Goal: Task Accomplishment & Management: Manage account settings

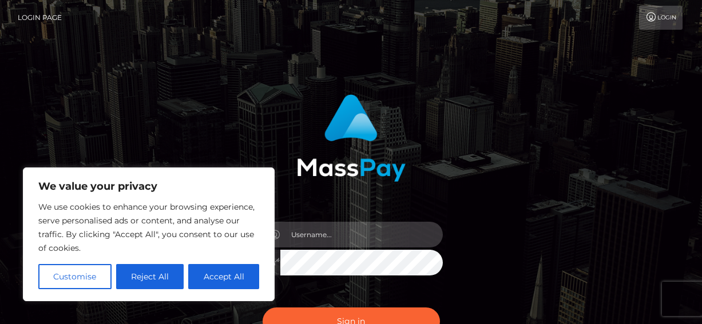
click at [352, 242] on input "text" at bounding box center [361, 235] width 162 height 26
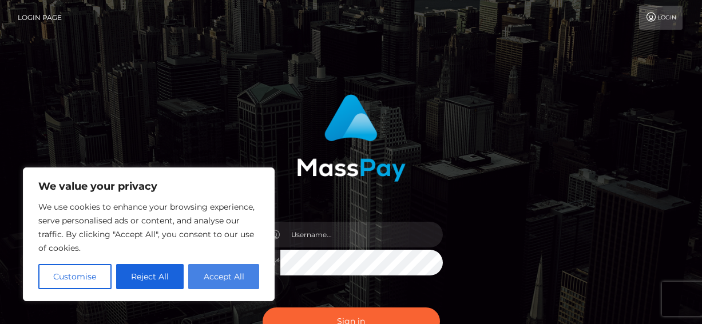
click at [217, 280] on button "Accept All" at bounding box center [223, 276] width 71 height 25
checkbox input "true"
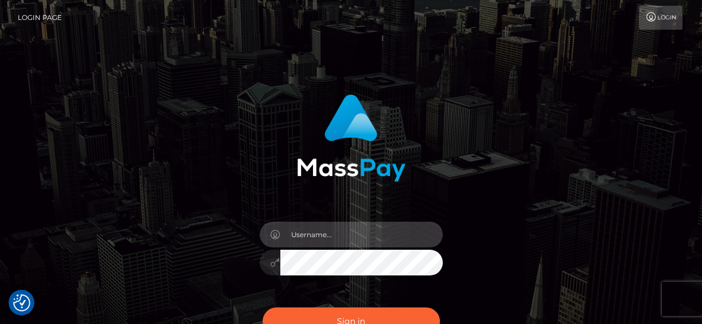
click at [329, 229] on input "text" at bounding box center [361, 235] width 162 height 26
click at [332, 238] on input "text" at bounding box center [361, 235] width 162 height 26
type input "fanofguitars@gmail.com"
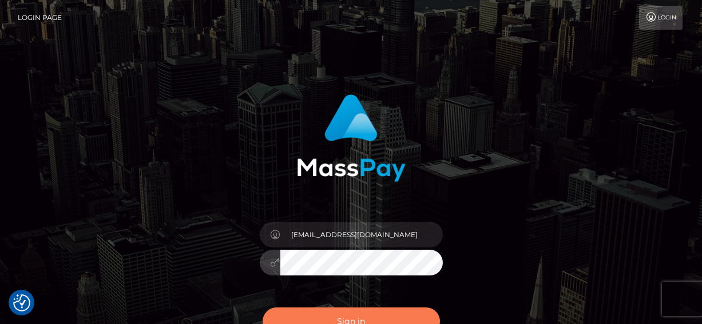
click at [375, 313] on button "Sign in" at bounding box center [350, 322] width 177 height 28
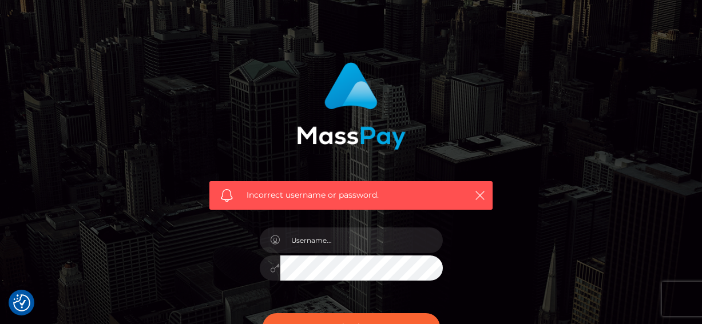
scroll to position [43, 0]
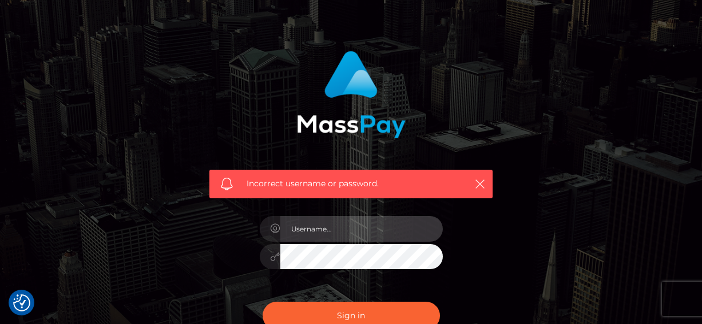
click at [376, 235] on input "text" at bounding box center [361, 229] width 162 height 26
type input "[EMAIL_ADDRESS][DOMAIN_NAME]"
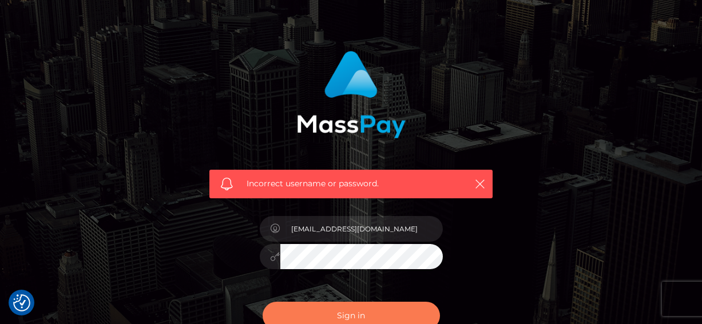
click at [379, 317] on button "Sign in" at bounding box center [350, 316] width 177 height 28
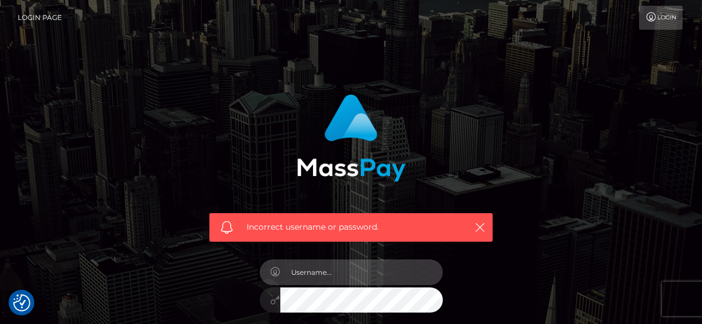
click at [307, 275] on input "text" at bounding box center [361, 273] width 162 height 26
type input "[EMAIL_ADDRESS][DOMAIN_NAME]"
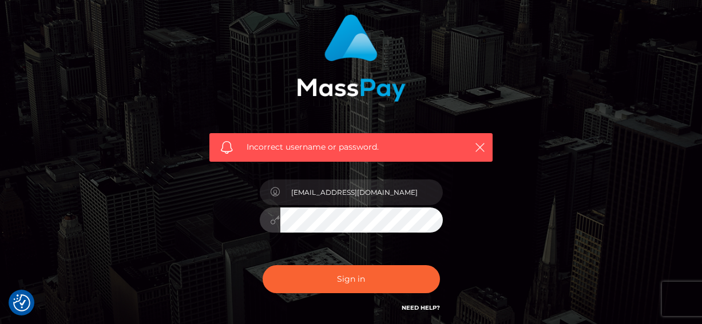
scroll to position [81, 0]
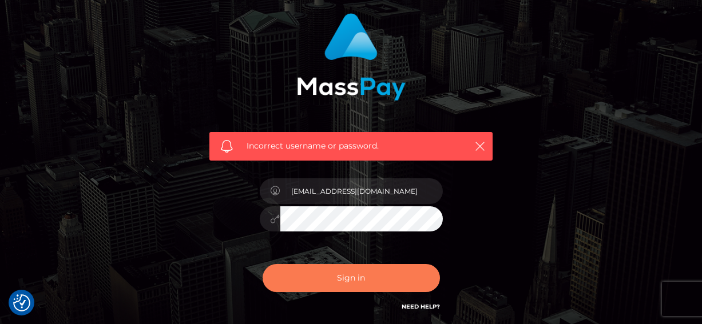
click at [364, 280] on button "Sign in" at bounding box center [350, 278] width 177 height 28
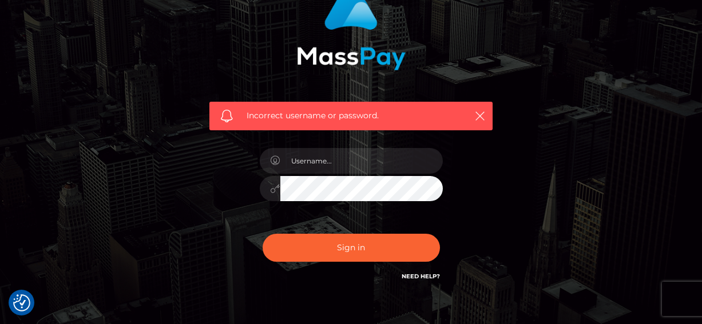
scroll to position [117, 0]
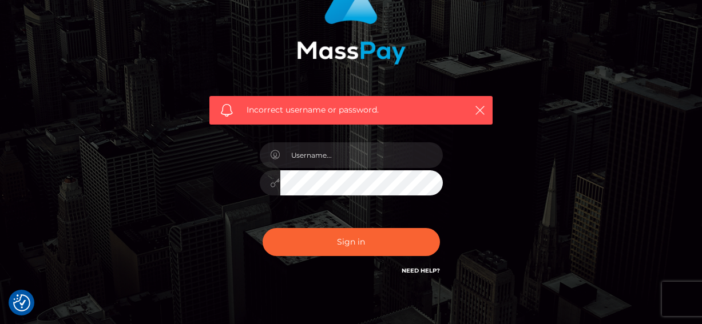
click at [425, 268] on link "Need Help?" at bounding box center [420, 270] width 38 height 7
click at [416, 272] on link "Need Help?" at bounding box center [420, 270] width 38 height 7
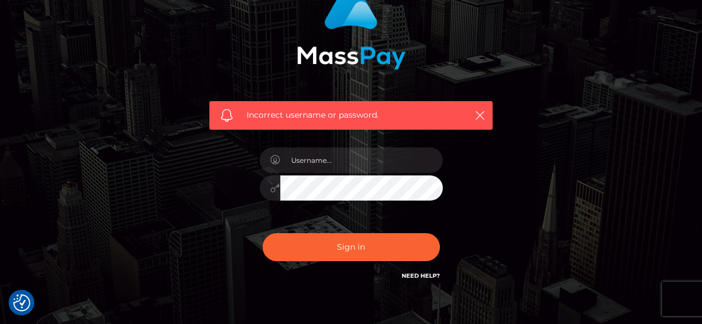
scroll to position [107, 0]
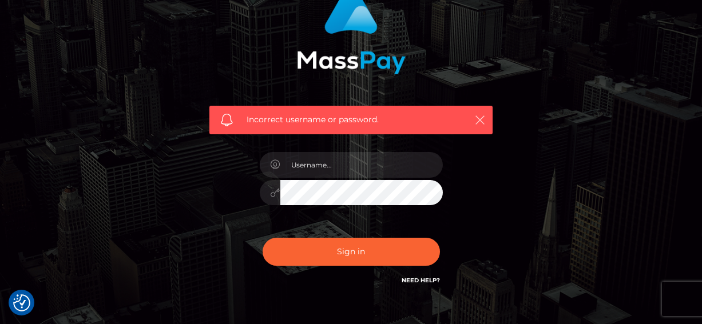
click at [481, 118] on icon "button" at bounding box center [479, 119] width 11 height 11
click at [475, 125] on button "button" at bounding box center [479, 120] width 14 height 14
click at [478, 118] on icon "button" at bounding box center [479, 119] width 11 height 11
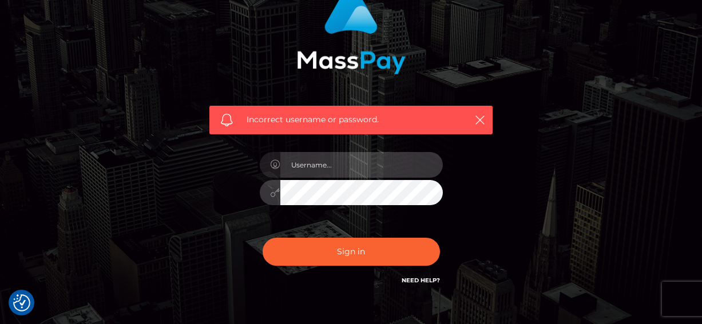
click at [337, 159] on input "text" at bounding box center [361, 165] width 162 height 26
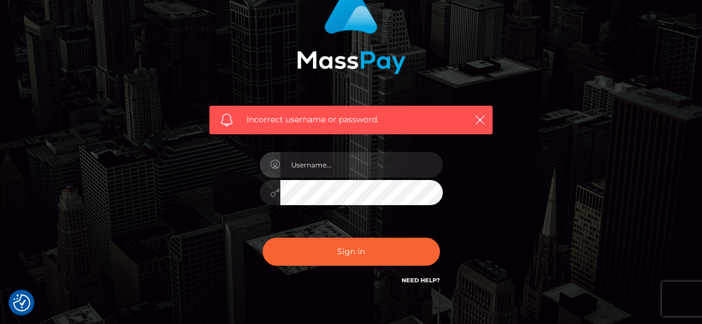
click at [244, 226] on div "Incorrect username or password." at bounding box center [351, 136] width 300 height 317
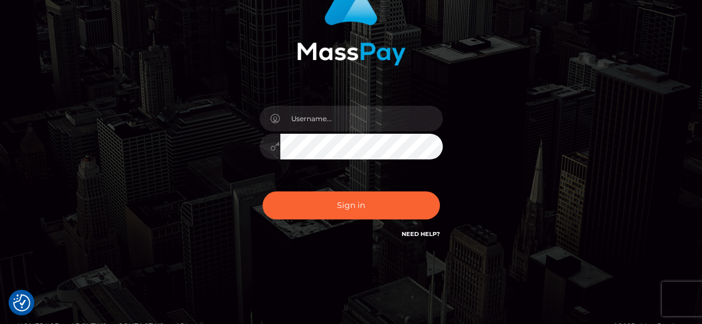
scroll to position [138, 0]
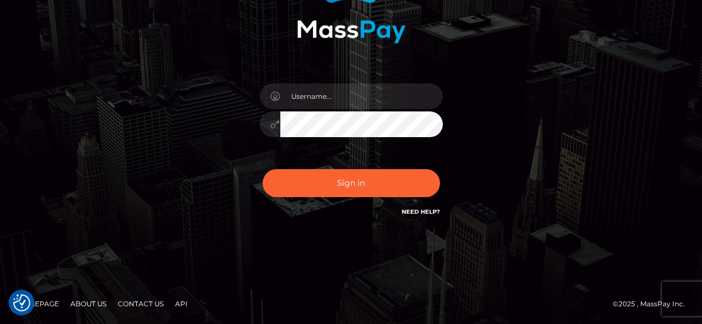
click at [428, 211] on link "Need Help?" at bounding box center [420, 211] width 38 height 7
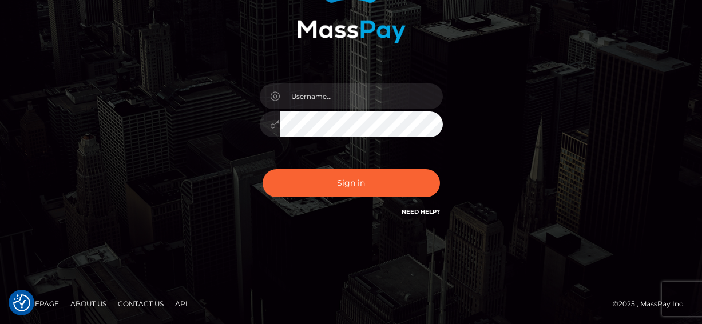
click at [428, 211] on link "Need Help?" at bounding box center [420, 211] width 38 height 7
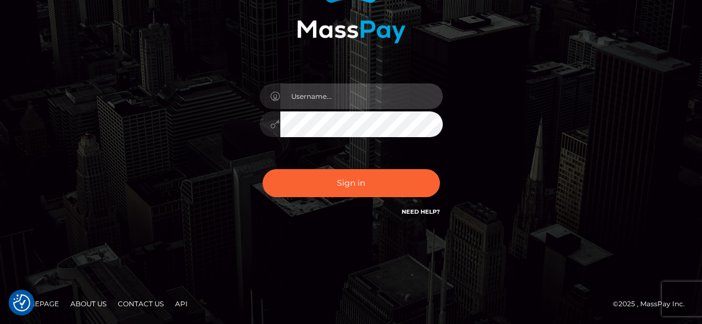
click at [320, 98] on input "text" at bounding box center [361, 96] width 162 height 26
type input "fanofguitars@gmail.com"
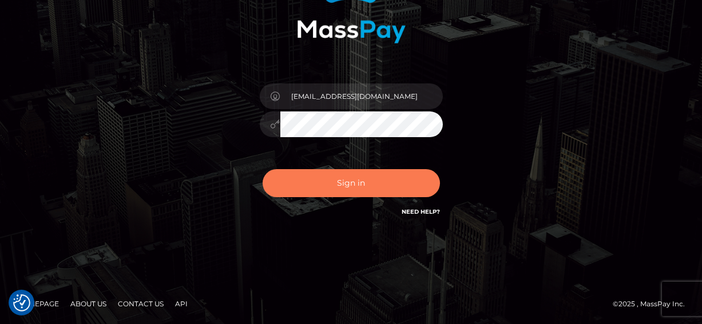
click at [351, 182] on button "Sign in" at bounding box center [350, 183] width 177 height 28
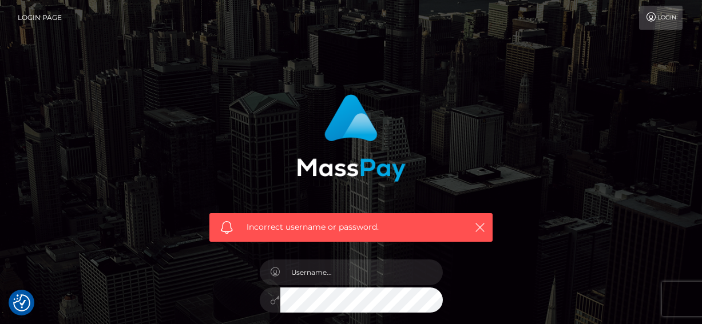
click at [643, 26] on link "Login" at bounding box center [660, 18] width 43 height 24
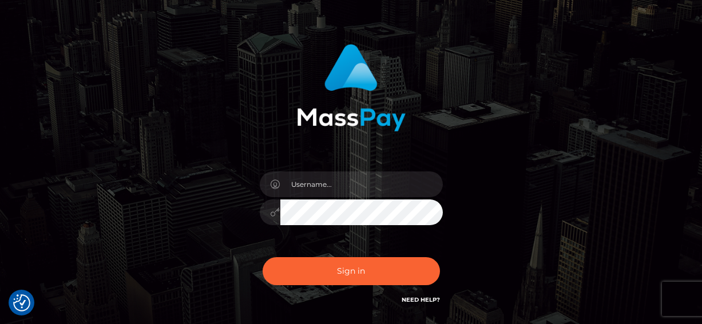
scroll to position [138, 0]
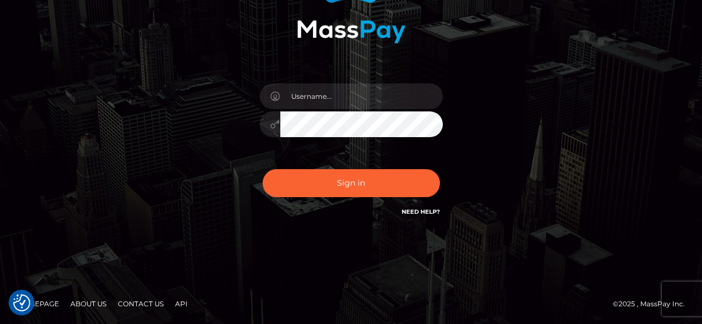
click at [442, 210] on div "Sign in Need Help?" at bounding box center [351, 187] width 200 height 51
click at [437, 210] on link "Need Help?" at bounding box center [420, 211] width 38 height 7
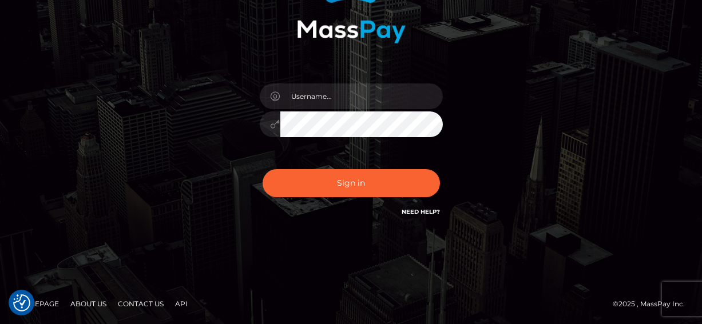
click at [437, 210] on link "Need Help?" at bounding box center [420, 211] width 38 height 7
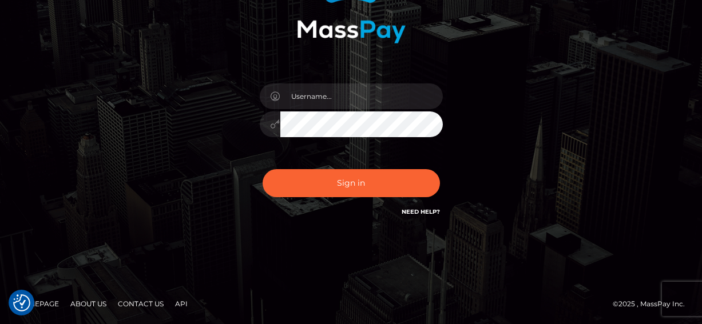
click at [437, 210] on link "Need Help?" at bounding box center [420, 211] width 38 height 7
